Goal: Task Accomplishment & Management: Complete application form

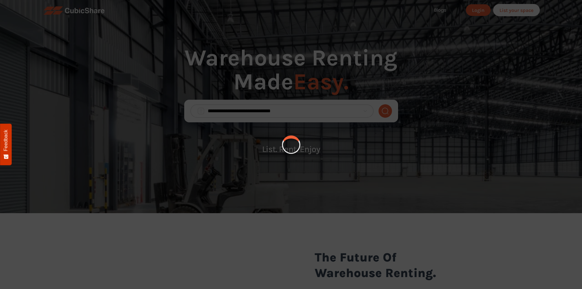
click at [74, 54] on div at bounding box center [291, 144] width 582 height 289
click at [286, 142] on div at bounding box center [291, 144] width 22 height 22
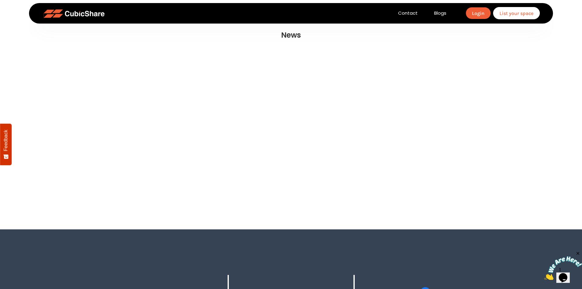
click at [518, 16] on link "List your space" at bounding box center [516, 13] width 47 height 12
